Goal: Task Accomplishment & Management: Manage account settings

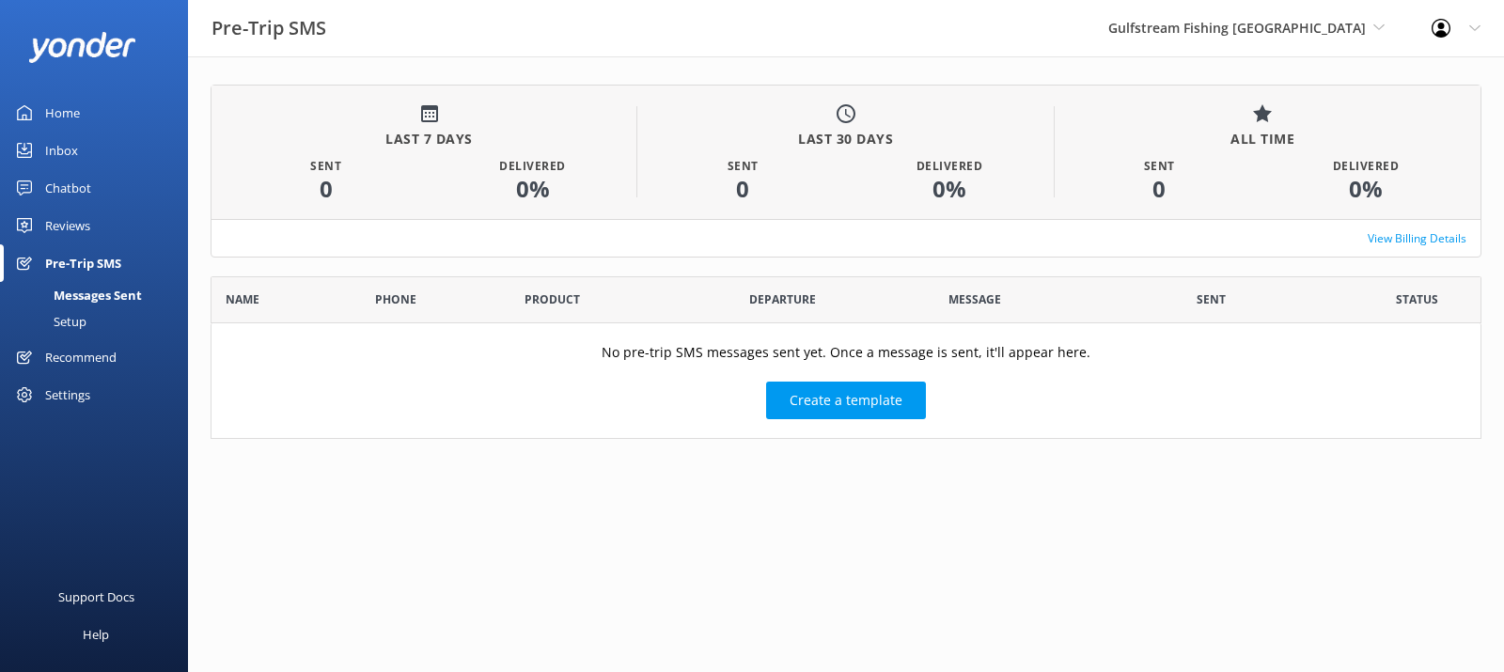
scroll to position [149, 1257]
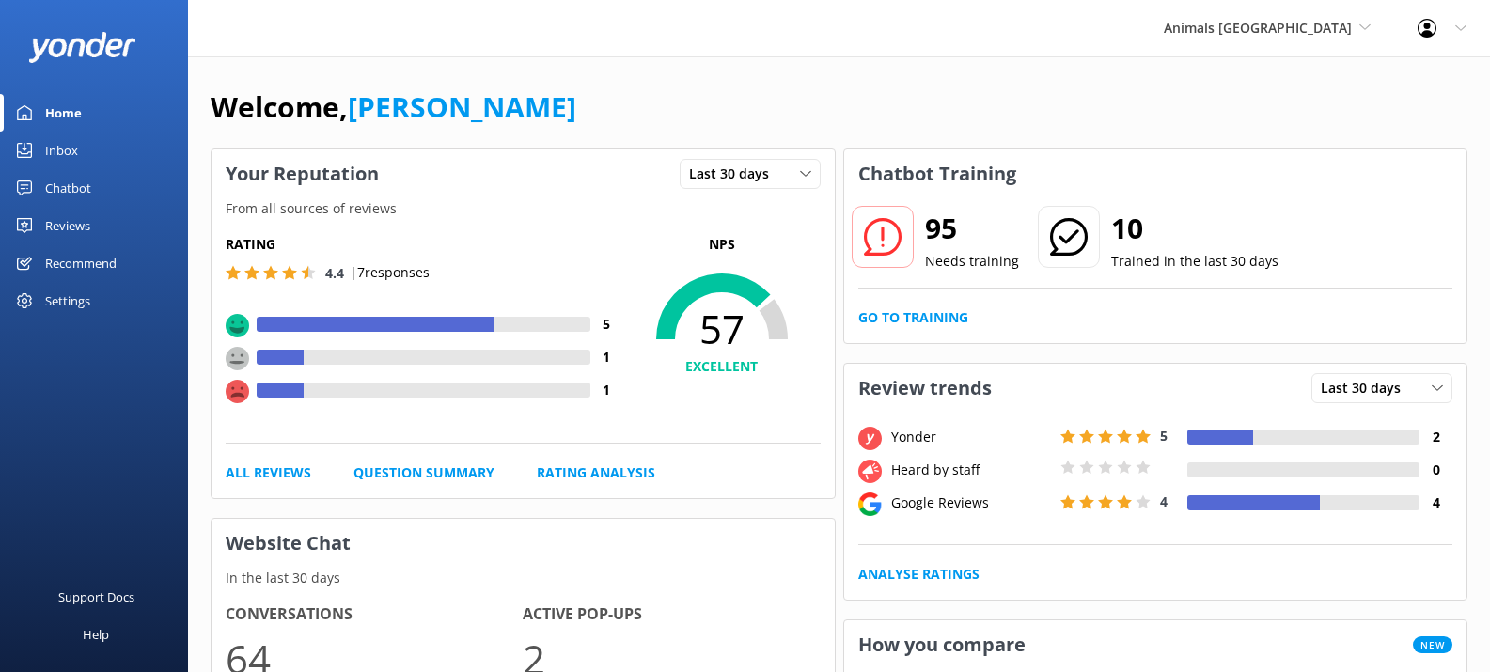
click at [77, 304] on div "Settings" at bounding box center [67, 301] width 45 height 38
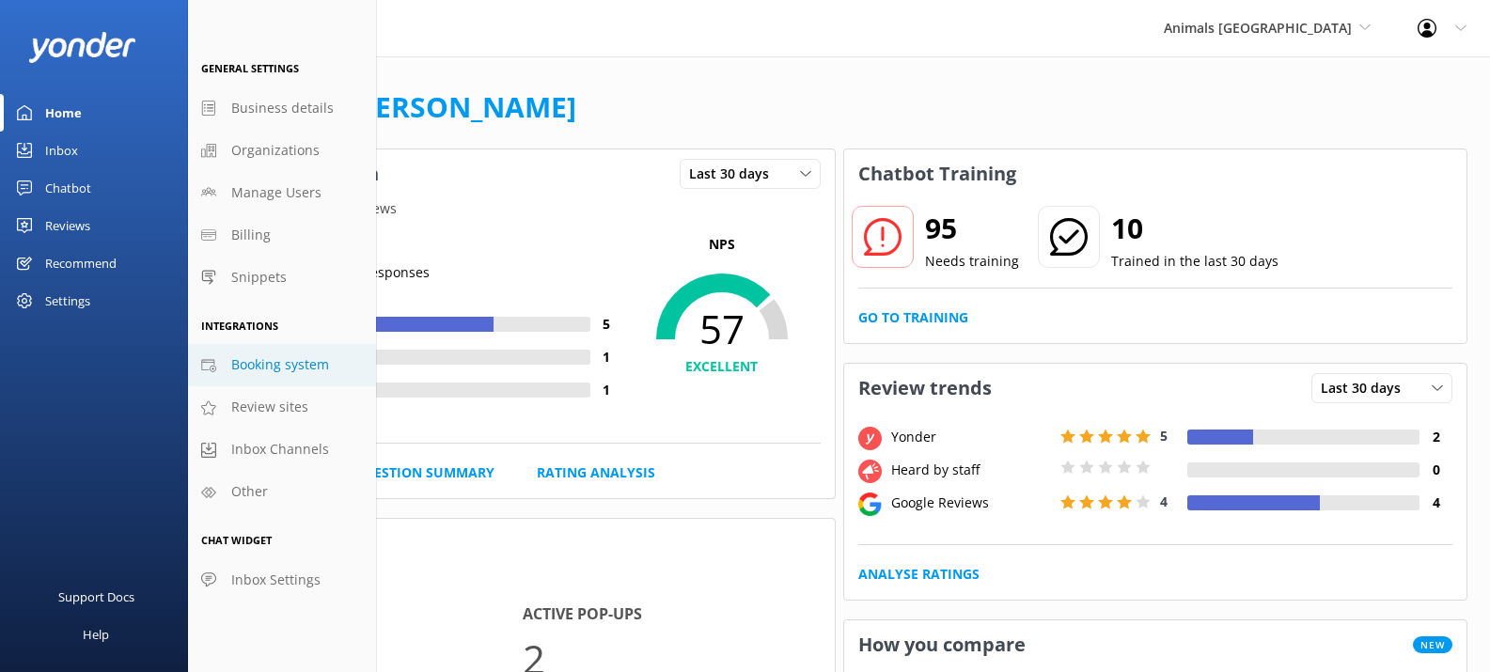
click at [264, 370] on span "Booking system" at bounding box center [280, 364] width 98 height 21
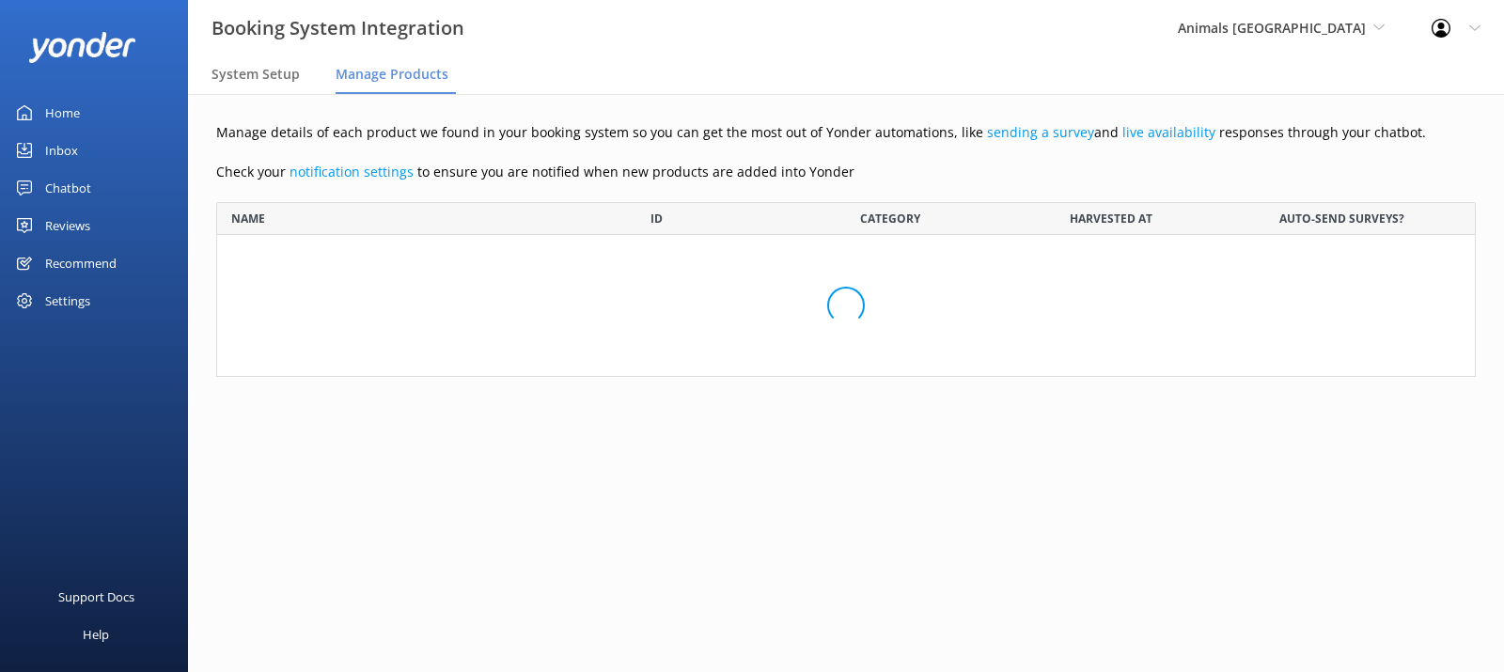
scroll to position [114, 1245]
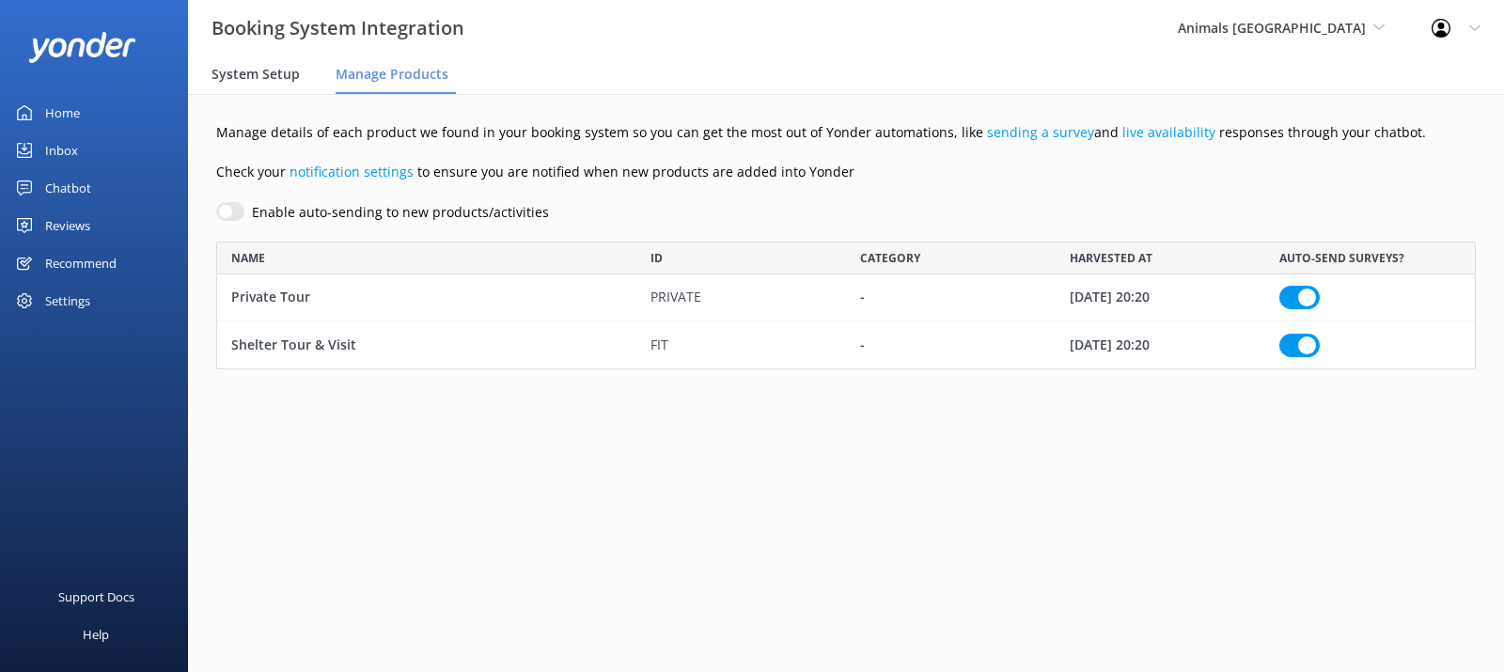
click at [262, 76] on span "System Setup" at bounding box center [255, 74] width 88 height 19
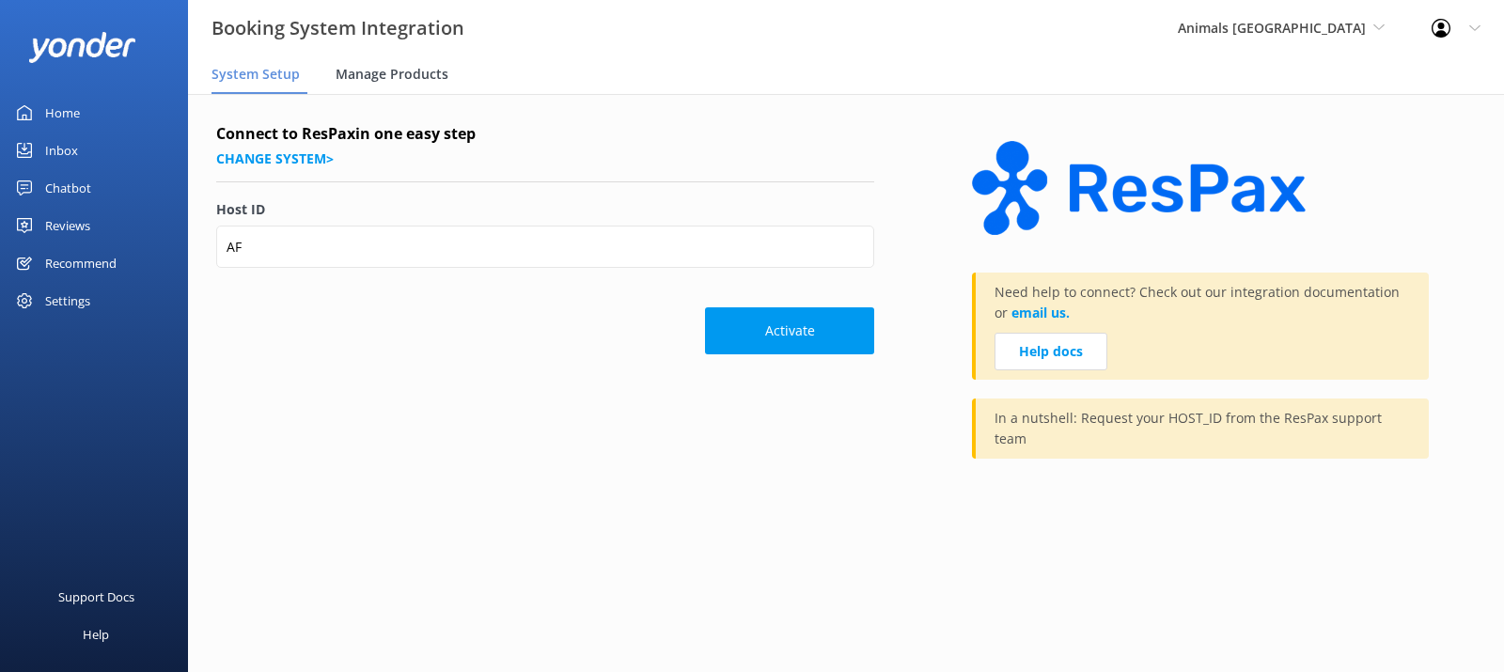
click at [378, 74] on span "Manage Products" at bounding box center [392, 74] width 113 height 19
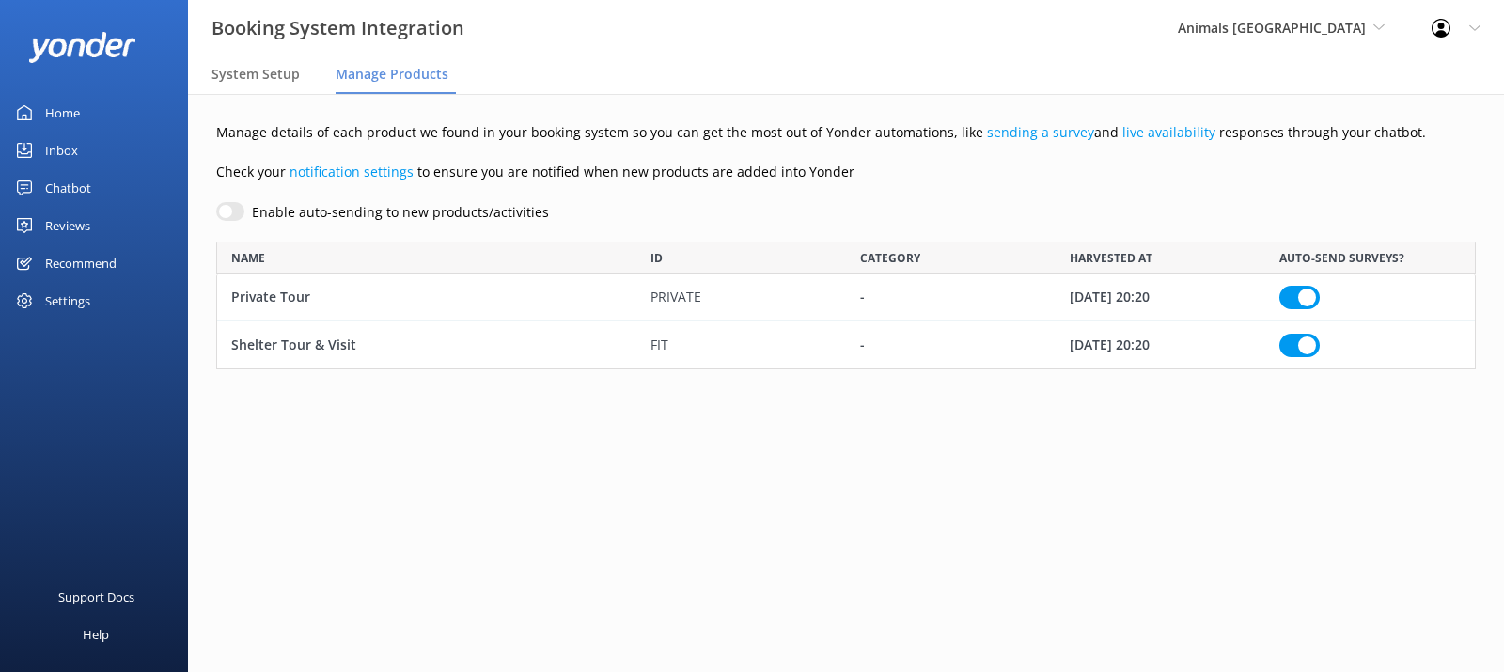
scroll to position [114, 1245]
